Goal: Task Accomplishment & Management: Use online tool/utility

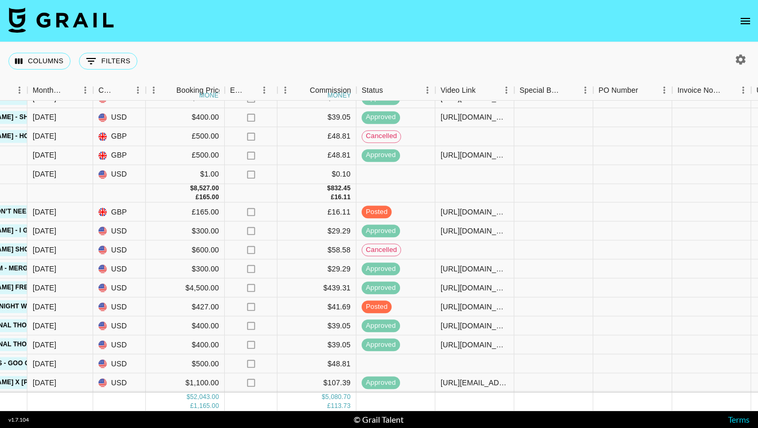
scroll to position [1027, 561]
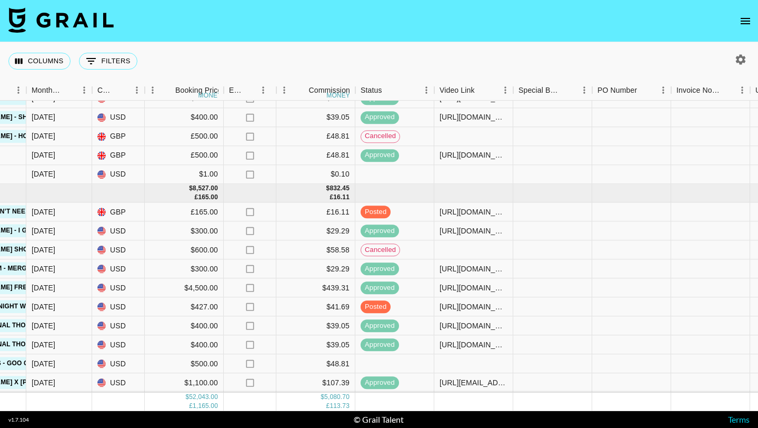
click at [748, 16] on icon "open drawer" at bounding box center [745, 21] width 13 height 13
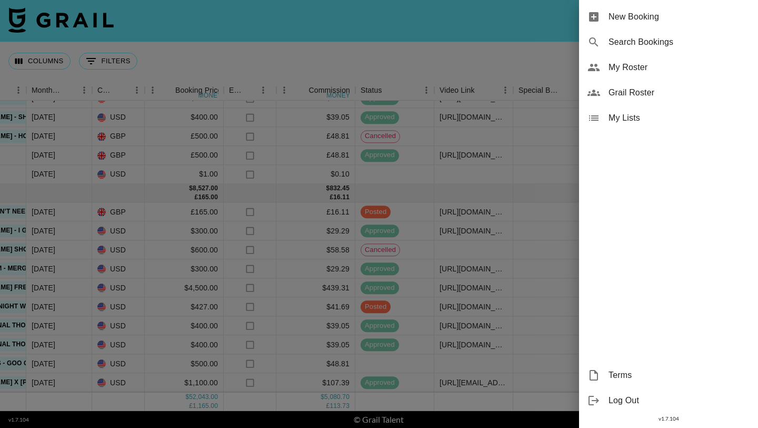
click at [543, 41] on div at bounding box center [379, 214] width 758 height 428
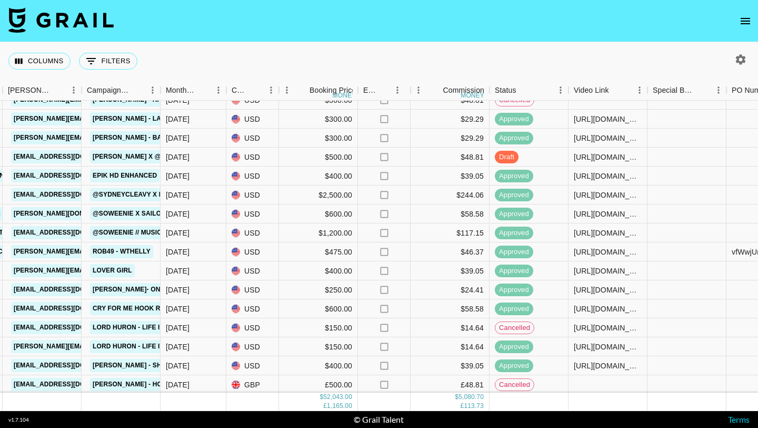
scroll to position [759, 427]
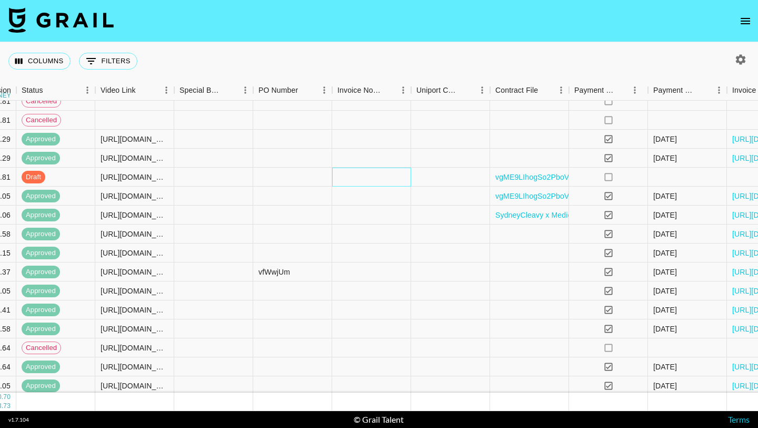
click at [389, 180] on div at bounding box center [371, 176] width 79 height 19
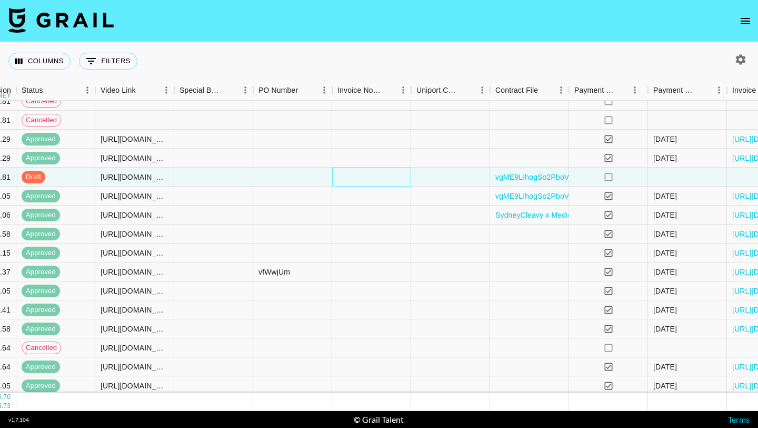
scroll to position [759, 990]
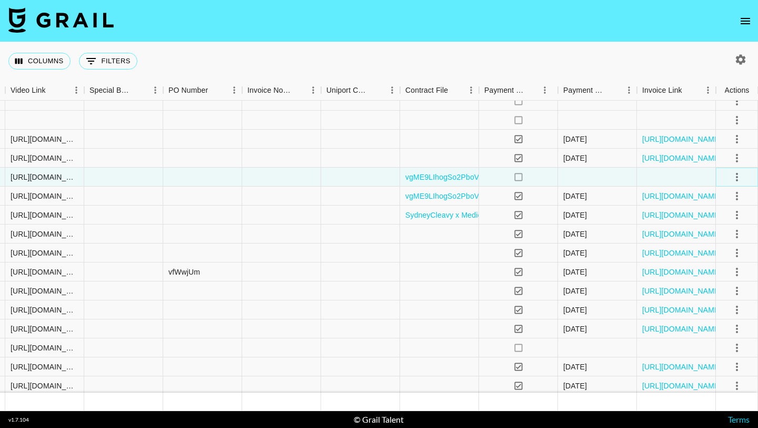
click at [741, 176] on icon "select merge strategy" at bounding box center [737, 177] width 13 height 13
click at [706, 276] on div "Approve" at bounding box center [714, 275] width 32 height 13
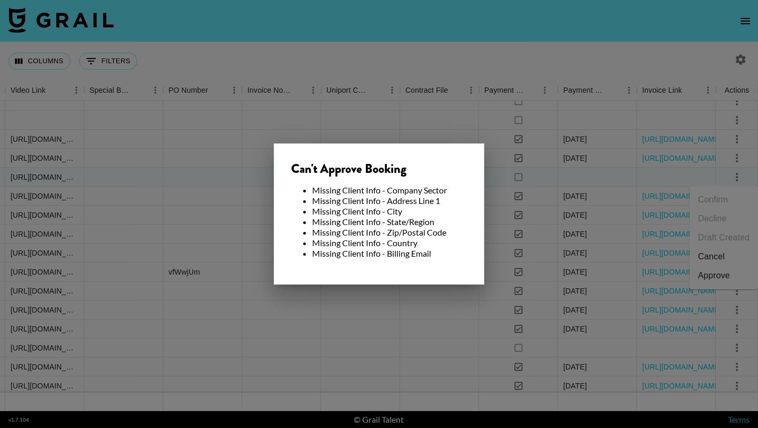
click at [302, 318] on div at bounding box center [379, 214] width 758 height 428
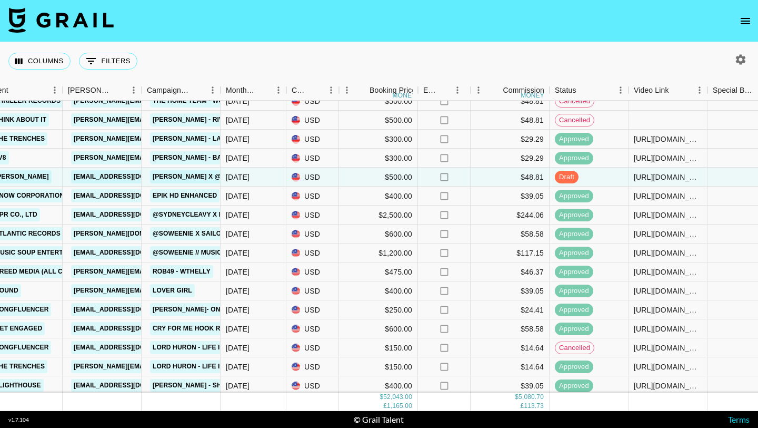
scroll to position [1027, 367]
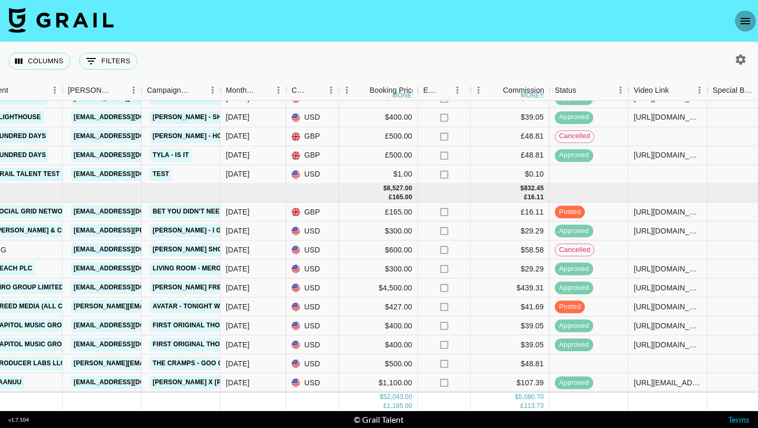
click at [748, 19] on icon "open drawer" at bounding box center [745, 21] width 13 height 13
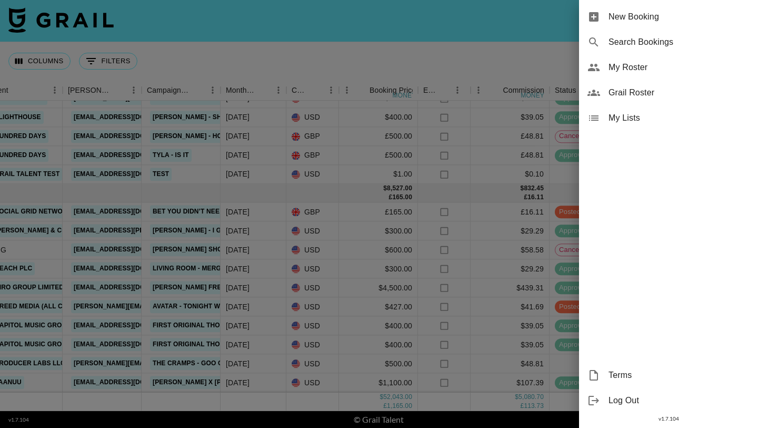
click at [500, 55] on div at bounding box center [379, 214] width 758 height 428
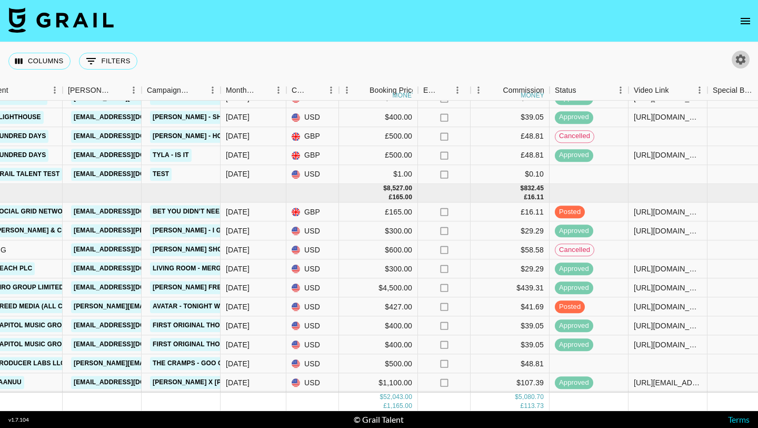
click at [744, 55] on icon "button" at bounding box center [741, 59] width 13 height 13
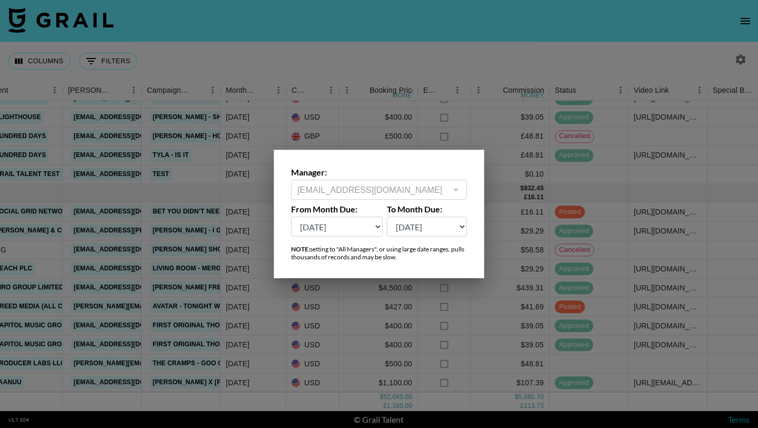
click at [335, 221] on select "[DATE] Aug '[DATE] Jun '[DATE] Apr '[DATE] Feb '[DATE] Dec '[DATE] Oct '[DATE] …" at bounding box center [337, 226] width 92 height 20
select select "[DATE]"
click at [291, 216] on select "[DATE] Aug '[DATE] Jun '[DATE] Apr '[DATE] Feb '[DATE] Dec '[DATE] Oct '[DATE] …" at bounding box center [337, 226] width 92 height 20
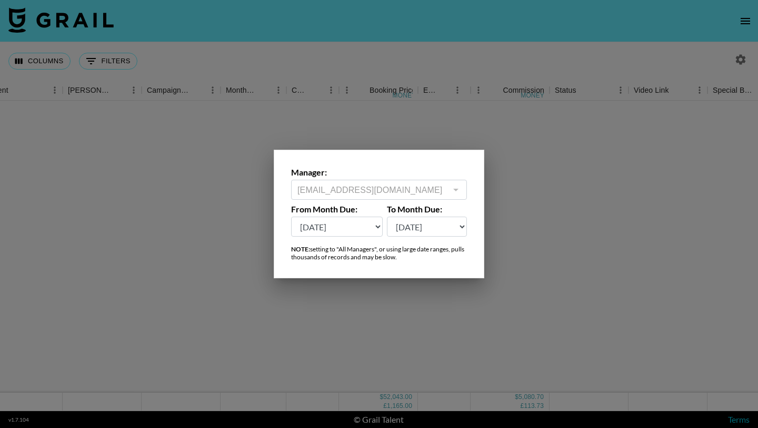
scroll to position [0, 367]
click at [494, 103] on div at bounding box center [379, 214] width 758 height 428
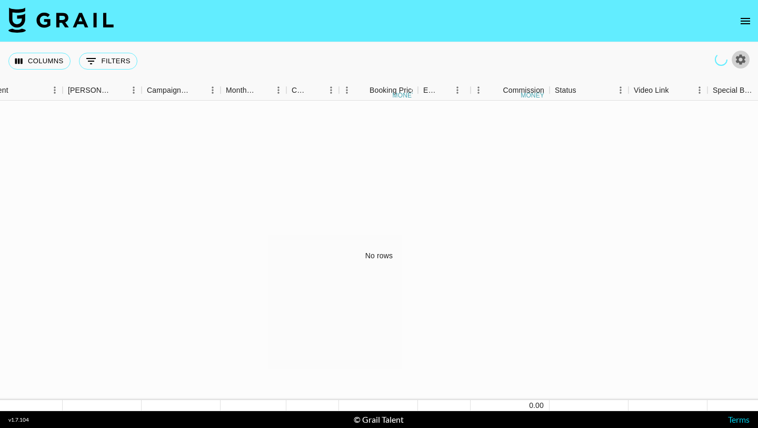
click at [744, 58] on icon "button" at bounding box center [741, 59] width 10 height 10
select select "[DATE]"
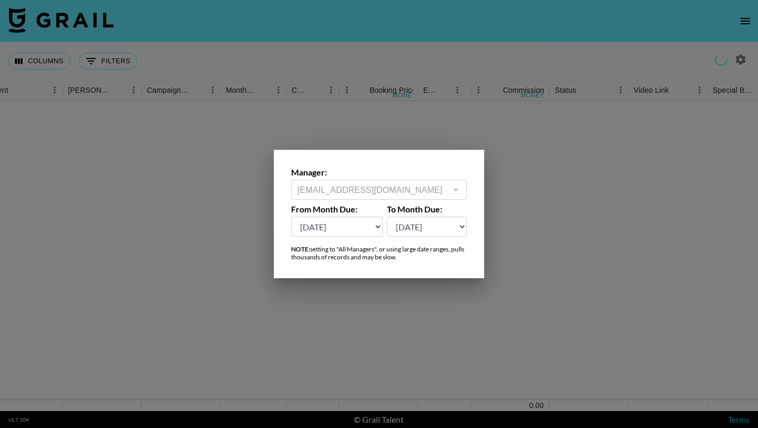
click at [439, 91] on div at bounding box center [379, 214] width 758 height 428
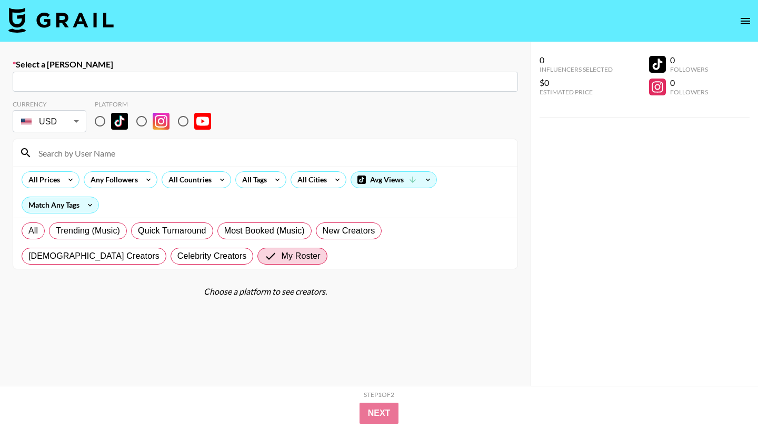
click at [97, 13] on img at bounding box center [60, 19] width 105 height 25
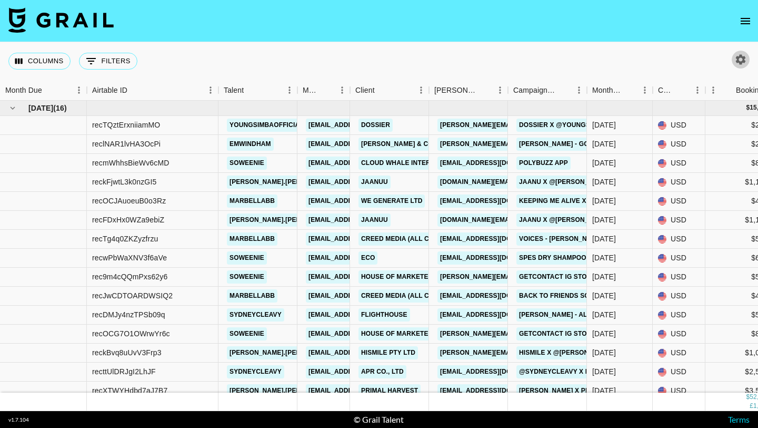
click at [740, 61] on icon "button" at bounding box center [741, 59] width 10 height 10
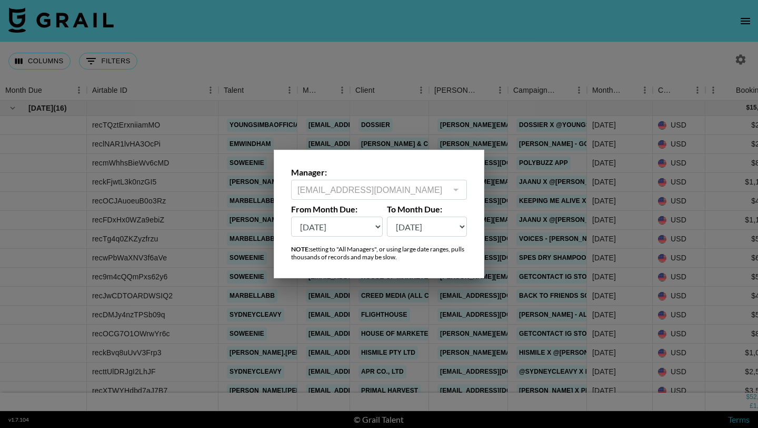
click at [350, 228] on select "[DATE] Aug '[DATE] Jun '[DATE] Apr '[DATE] Feb '[DATE] Dec '[DATE] Oct '[DATE] …" at bounding box center [337, 226] width 92 height 20
click at [291, 216] on select "[DATE] Aug '[DATE] Jun '[DATE] Apr '[DATE] Feb '[DATE] Dec '[DATE] Oct '[DATE] …" at bounding box center [337, 226] width 92 height 20
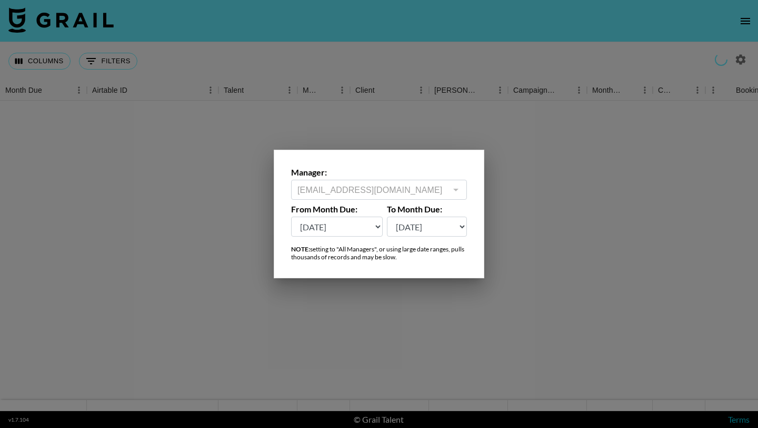
click at [353, 225] on select "[DATE] Aug '[DATE] Jun '[DATE] Apr '[DATE] Feb '[DATE] Dec '[DATE] Oct '[DATE] …" at bounding box center [337, 226] width 92 height 20
select select "[DATE]"
click at [291, 216] on select "[DATE] Aug '[DATE] Jun '[DATE] Apr '[DATE] Feb '[DATE] Dec '[DATE] Oct '[DATE] …" at bounding box center [337, 226] width 92 height 20
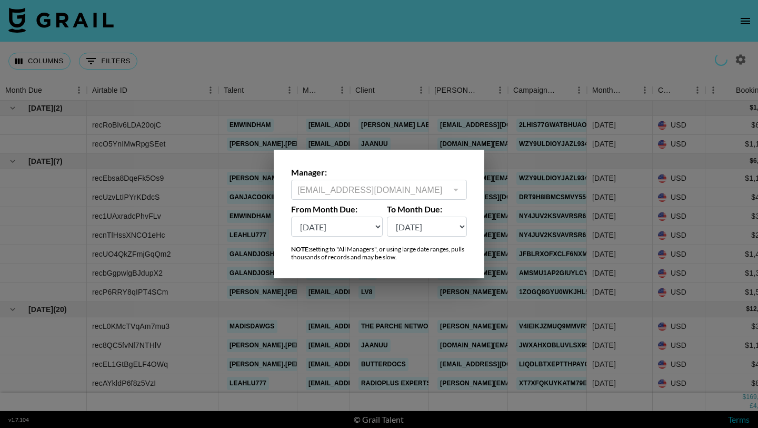
click at [538, 143] on div at bounding box center [379, 214] width 758 height 428
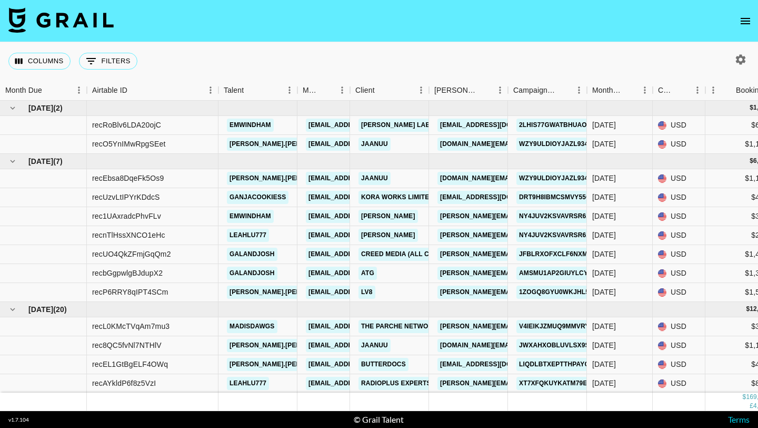
click at [547, 60] on div "Columns 0 Filters + Booking" at bounding box center [379, 61] width 758 height 38
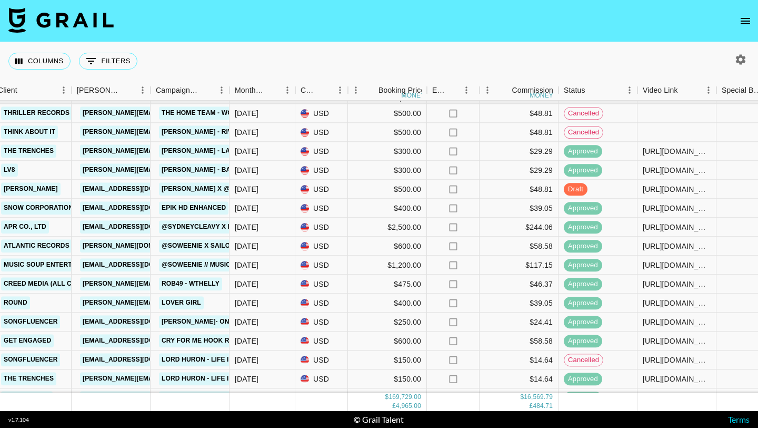
scroll to position [4072, 358]
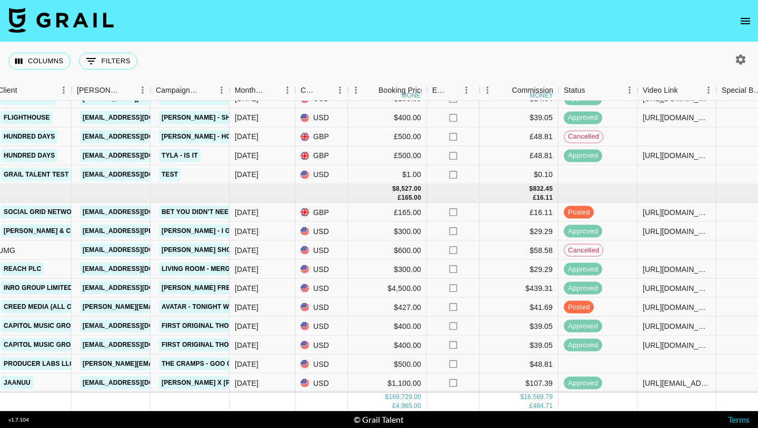
click at [494, 33] on nav at bounding box center [379, 21] width 758 height 42
click at [749, 12] on button "open drawer" at bounding box center [745, 21] width 21 height 21
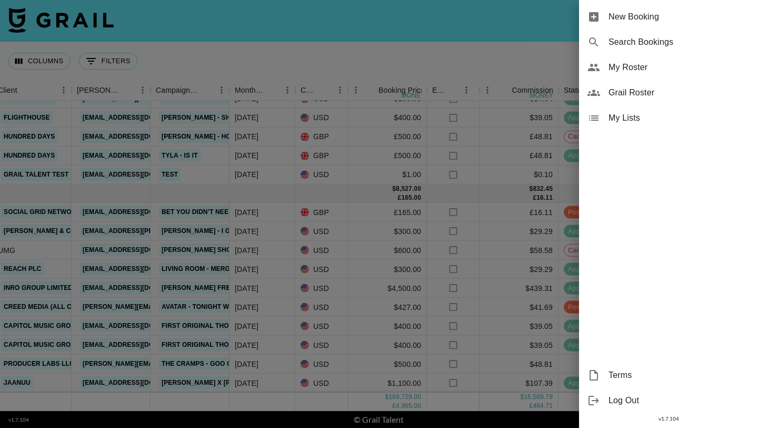
click at [450, 44] on div at bounding box center [379, 214] width 758 height 428
